Goal: Task Accomplishment & Management: Use online tool/utility

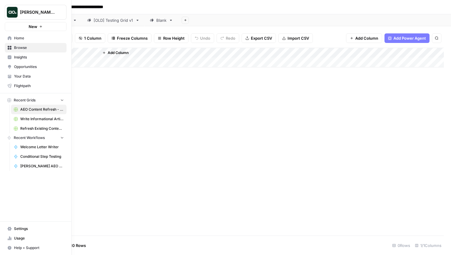
click at [13, 14] on img "Workspace: Justina testing" at bounding box center [12, 12] width 11 height 11
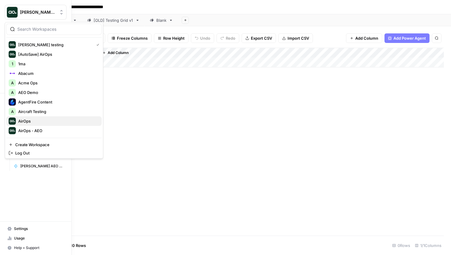
click at [40, 119] on span "AirOps" at bounding box center [57, 121] width 79 height 6
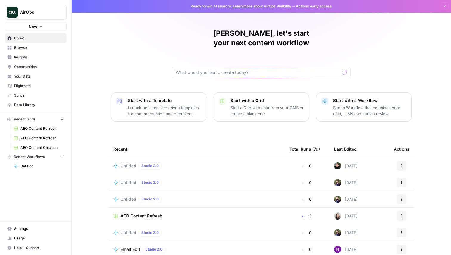
click at [35, 67] on span "Opportunities" at bounding box center [39, 66] width 50 height 5
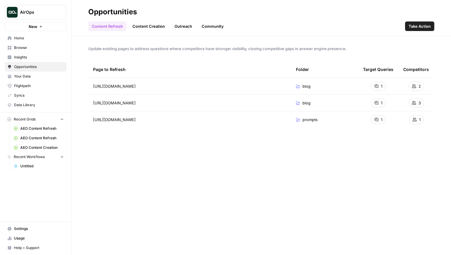
click at [432, 27] on button "Take Action" at bounding box center [419, 26] width 29 height 10
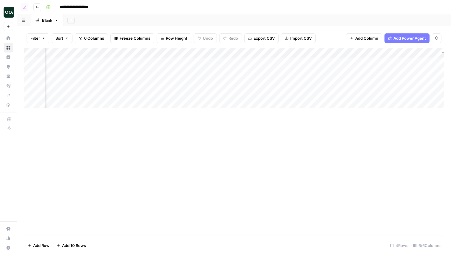
scroll to position [0, 122]
click at [316, 54] on div "Add Column" at bounding box center [234, 78] width 420 height 60
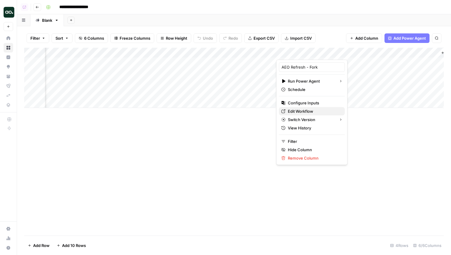
click at [306, 110] on span "Edit Workflow" at bounding box center [314, 111] width 52 height 6
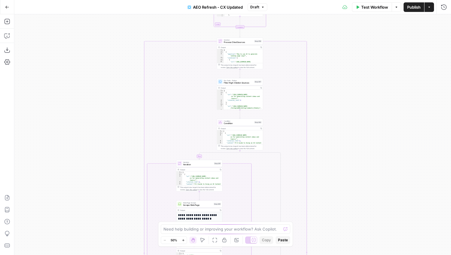
drag, startPoint x: 329, startPoint y: 76, endPoint x: 329, endPoint y: 209, distance: 133.1
click at [329, 209] on div "true false true false true false Workflow Set Inputs Inputs Content Processing …" at bounding box center [232, 134] width 437 height 241
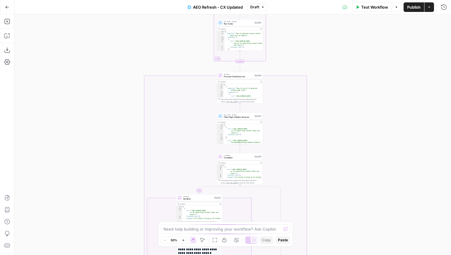
drag, startPoint x: 332, startPoint y: 81, endPoint x: 332, endPoint y: 228, distance: 146.2
click at [332, 228] on div "true false true false true false Workflow Set Inputs Inputs Content Processing …" at bounding box center [232, 134] width 437 height 241
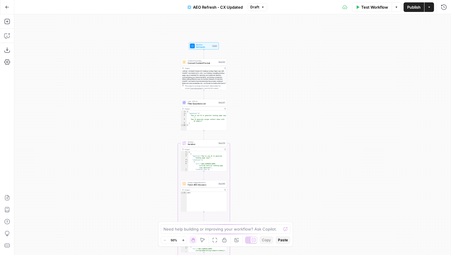
drag, startPoint x: 340, startPoint y: 80, endPoint x: 303, endPoint y: 207, distance: 132.7
click at [303, 207] on div "true false true false true false Workflow Set Inputs Inputs Content Processing …" at bounding box center [232, 134] width 437 height 241
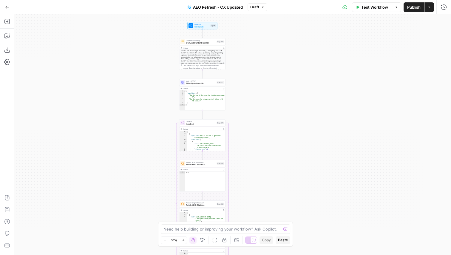
drag, startPoint x: 314, startPoint y: 182, endPoint x: 312, endPoint y: 161, distance: 20.3
click at [312, 161] on div "true false true false true false Workflow Set Inputs Inputs Content Processing …" at bounding box center [232, 134] width 437 height 241
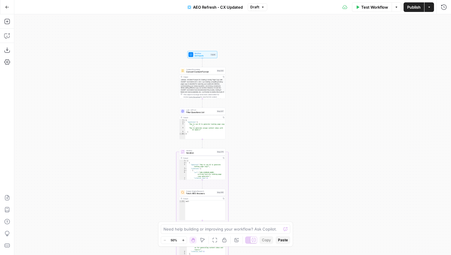
drag, startPoint x: 262, startPoint y: 36, endPoint x: 262, endPoint y: 65, distance: 28.9
click at [262, 65] on div "true false true false true false Workflow Set Inputs Inputs Content Processing …" at bounding box center [232, 134] width 437 height 241
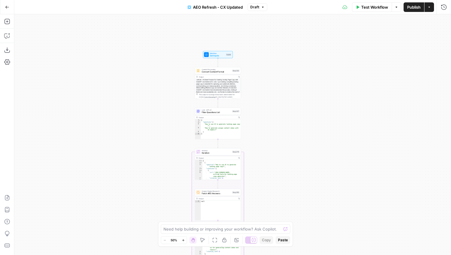
drag, startPoint x: 268, startPoint y: 162, endPoint x: 284, endPoint y: 162, distance: 15.5
click at [284, 162] on div "true false true false true false Workflow Set Inputs Inputs Content Processing …" at bounding box center [232, 134] width 437 height 241
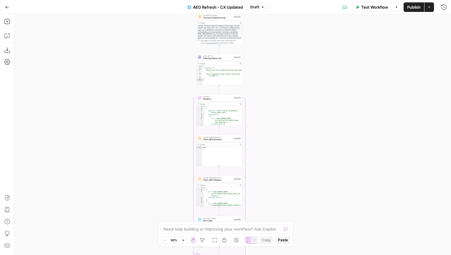
drag, startPoint x: 291, startPoint y: 190, endPoint x: 292, endPoint y: 135, distance: 55.2
click at [292, 135] on div "true false true false true false Workflow Set Inputs Inputs Content Processing …" at bounding box center [232, 134] width 437 height 241
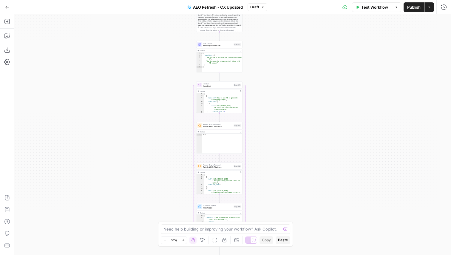
drag, startPoint x: 289, startPoint y: 202, endPoint x: 291, endPoint y: 134, distance: 68.1
click at [291, 134] on div "true false true false true false Workflow Set Inputs Inputs Content Processing …" at bounding box center [232, 134] width 437 height 241
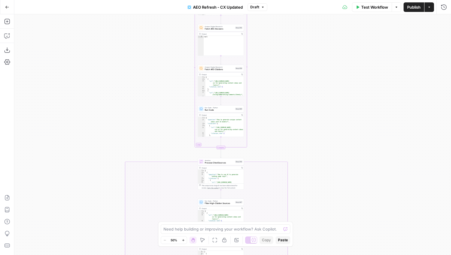
drag, startPoint x: 289, startPoint y: 186, endPoint x: 289, endPoint y: 144, distance: 42.1
click at [289, 144] on div "true false true false true false Workflow Set Inputs Inputs Content Processing …" at bounding box center [232, 134] width 437 height 241
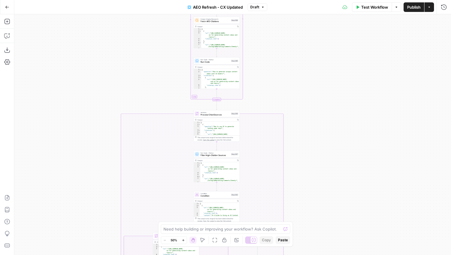
drag, startPoint x: 316, startPoint y: 209, endPoint x: 311, endPoint y: 161, distance: 48.3
click at [311, 161] on div "true false true false true false Workflow Set Inputs Inputs Content Processing …" at bounding box center [232, 134] width 437 height 241
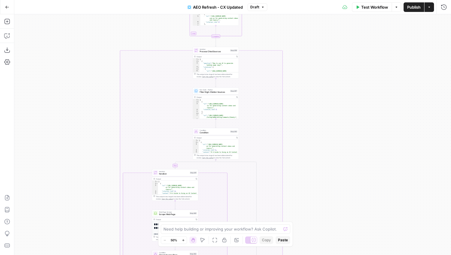
drag, startPoint x: 313, startPoint y: 185, endPoint x: 312, endPoint y: 122, distance: 63.0
click at [312, 122] on div "true false true false true false Workflow Set Inputs Inputs Content Processing …" at bounding box center [232, 134] width 437 height 241
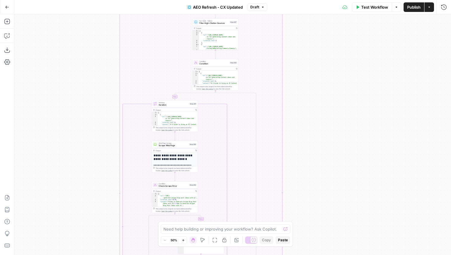
drag, startPoint x: 317, startPoint y: 185, endPoint x: 317, endPoint y: 116, distance: 68.9
click at [317, 116] on div "true false true false true false Workflow Set Inputs Inputs Content Processing …" at bounding box center [232, 134] width 437 height 241
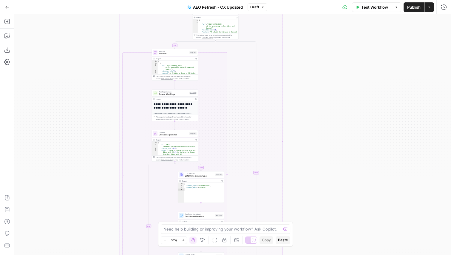
drag, startPoint x: 318, startPoint y: 199, endPoint x: 318, endPoint y: 119, distance: 80.3
click at [318, 119] on div "true false true false true false Workflow Set Inputs Inputs Content Processing …" at bounding box center [232, 134] width 437 height 241
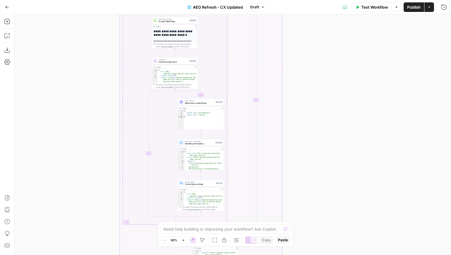
drag, startPoint x: 322, startPoint y: 186, endPoint x: 322, endPoint y: 114, distance: 72.5
click at [322, 114] on div "true false true false true false Workflow Set Inputs Inputs Content Processing …" at bounding box center [232, 134] width 437 height 241
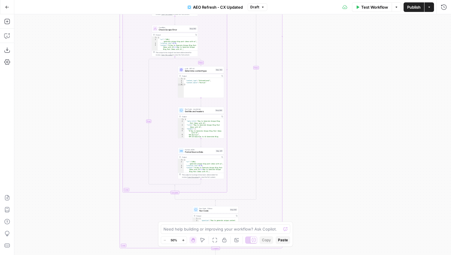
drag, startPoint x: 322, startPoint y: 182, endPoint x: 322, endPoint y: 109, distance: 72.8
click at [322, 109] on div "true false true false true false Workflow Set Inputs Inputs Content Processing …" at bounding box center [232, 134] width 437 height 241
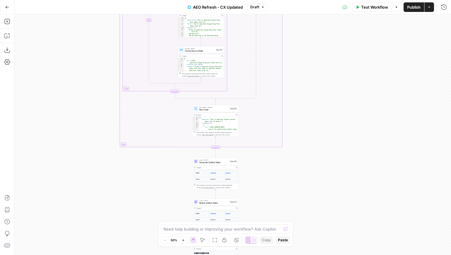
drag, startPoint x: 322, startPoint y: 171, endPoint x: 322, endPoint y: 140, distance: 31.6
click at [322, 140] on div "true false true false true false Workflow Set Inputs Inputs Content Processing …" at bounding box center [232, 134] width 437 height 241
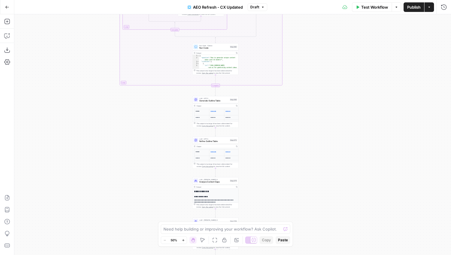
drag, startPoint x: 323, startPoint y: 197, endPoint x: 323, endPoint y: 121, distance: 75.5
click at [323, 121] on div "true false true false true false Workflow Set Inputs Inputs Content Processing …" at bounding box center [232, 134] width 437 height 241
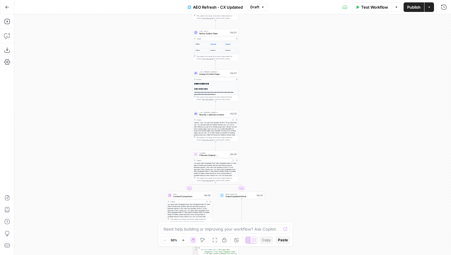
drag, startPoint x: 321, startPoint y: 207, endPoint x: 321, endPoint y: 116, distance: 91.0
click at [321, 116] on div "true false true false true false Workflow Set Inputs Inputs Content Processing …" at bounding box center [232, 134] width 437 height 241
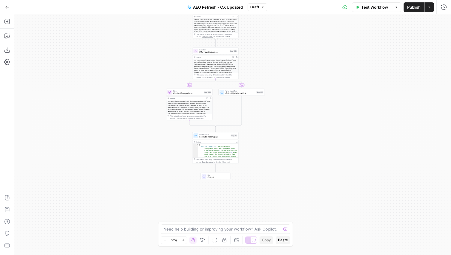
drag, startPoint x: 307, startPoint y: 194, endPoint x: 306, endPoint y: 90, distance: 103.2
click at [306, 90] on div "true false true false true false Workflow Set Inputs Inputs Content Processing …" at bounding box center [232, 134] width 437 height 241
